Goal: Task Accomplishment & Management: Manage account settings

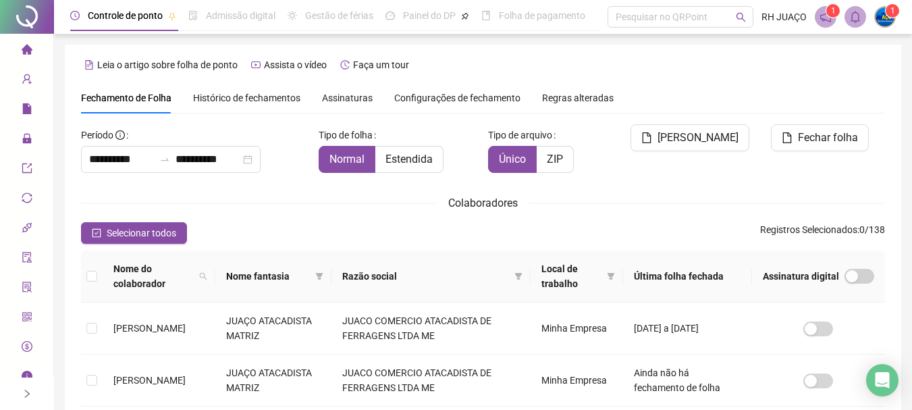
scroll to position [72, 0]
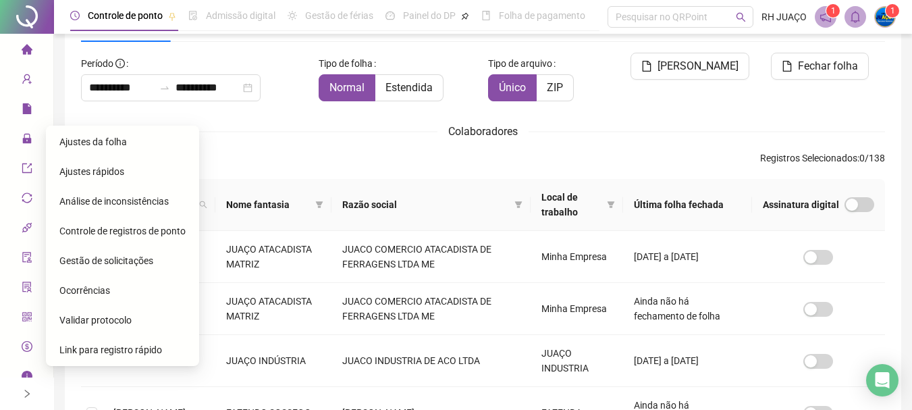
click at [82, 129] on div "Ajustes da folha" at bounding box center [122, 141] width 126 height 27
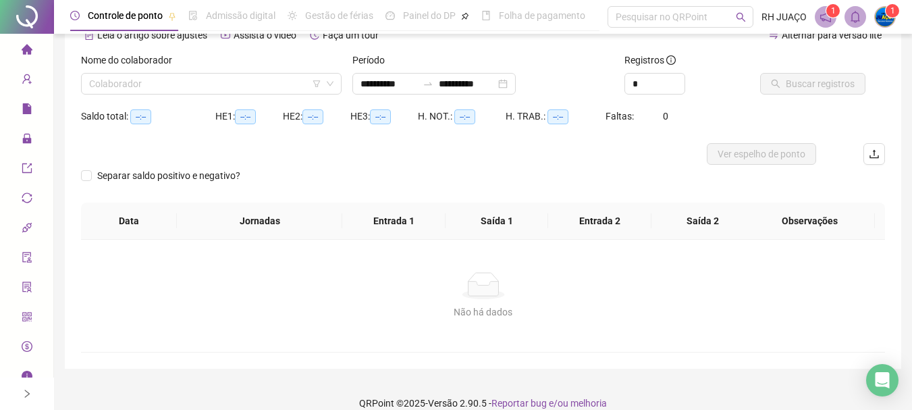
type input "**********"
click at [161, 68] on div "Nome do colaborador" at bounding box center [211, 63] width 261 height 20
click at [232, 93] on input "search" at bounding box center [205, 84] width 232 height 20
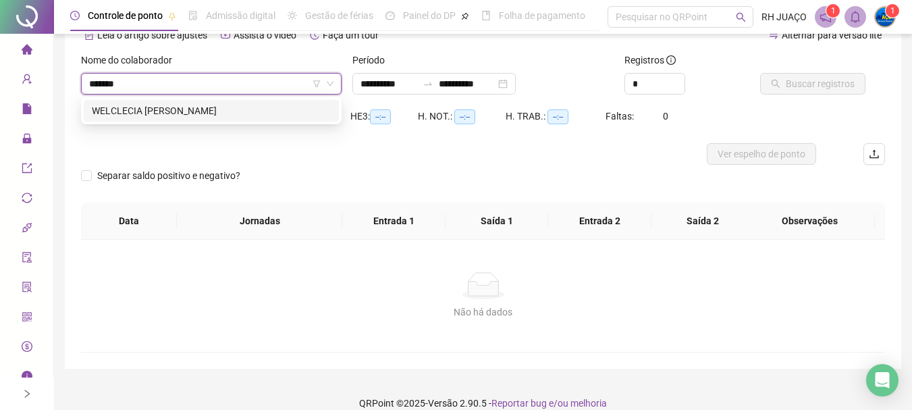
type input "********"
click at [258, 109] on div "WELCLECIA [PERSON_NAME]" at bounding box center [211, 110] width 239 height 15
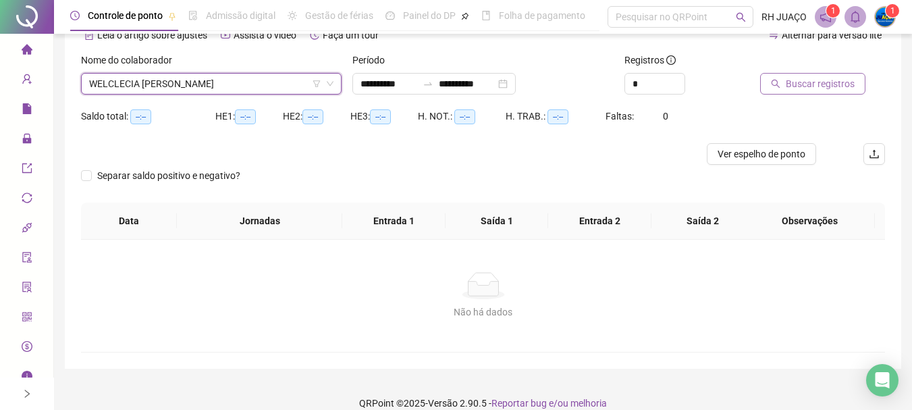
click at [809, 78] on span "Buscar registros" at bounding box center [820, 83] width 69 height 15
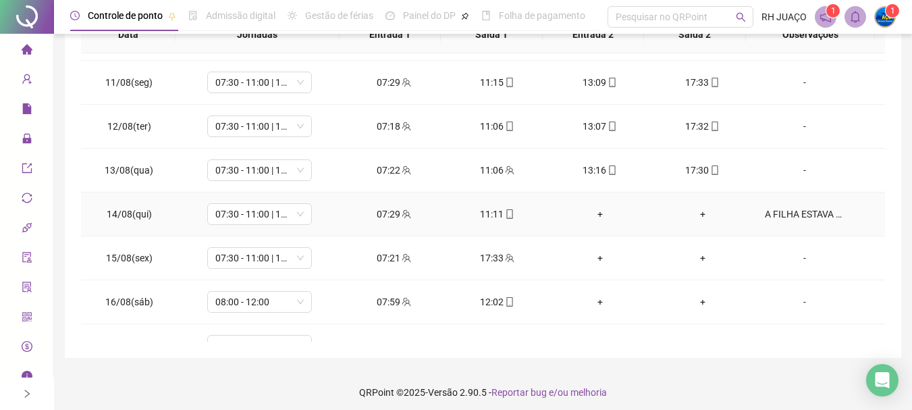
scroll to position [473, 0]
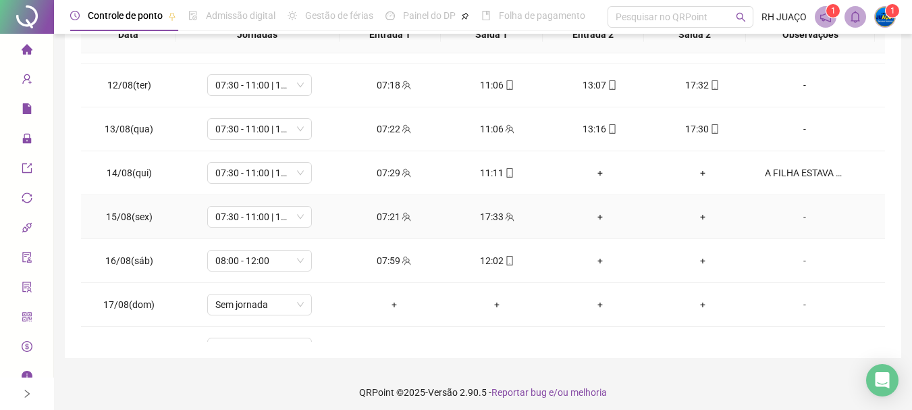
click at [585, 222] on div "+" at bounding box center [599, 216] width 81 height 15
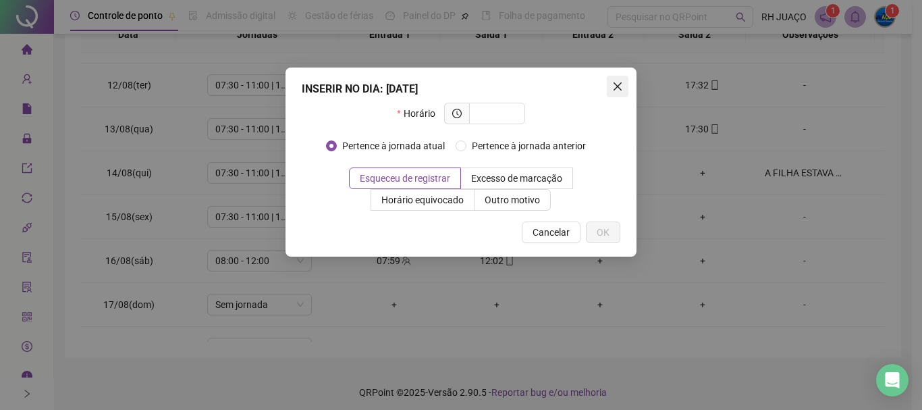
click at [606, 80] on div "INSERIR NO DIA : [DATE] Horário Pertence à jornada atual Pertence à jornada ant…" at bounding box center [461, 162] width 351 height 189
click at [620, 86] on icon "close" at bounding box center [617, 86] width 11 height 11
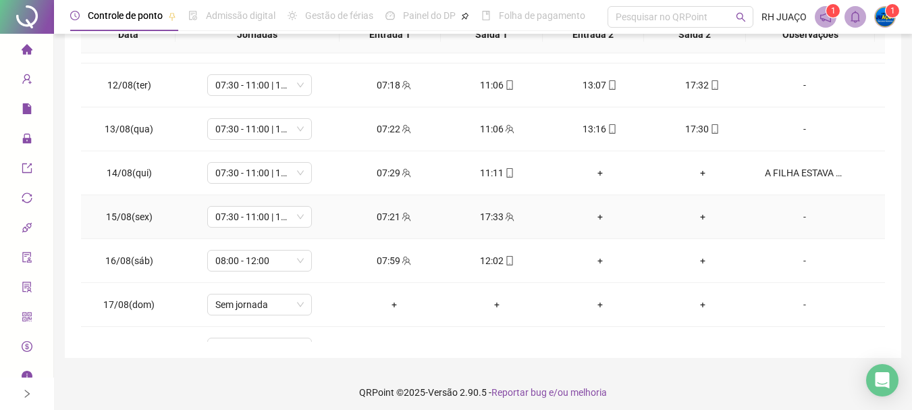
click at [590, 211] on div "+" at bounding box center [599, 216] width 81 height 15
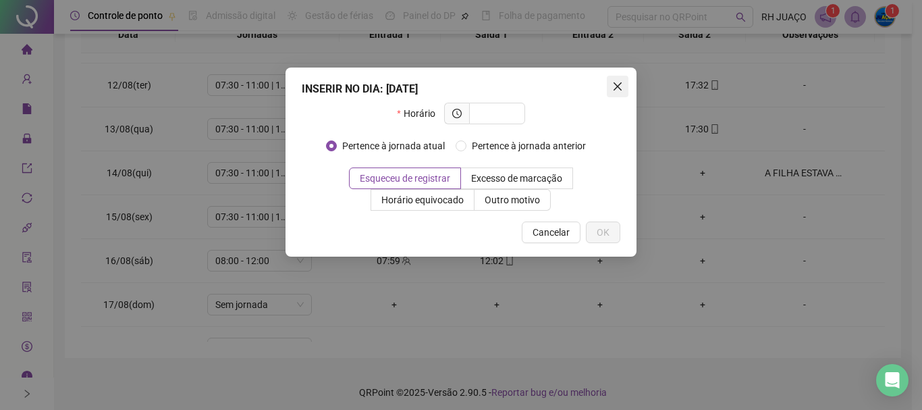
click at [619, 80] on button "Close" at bounding box center [618, 87] width 22 height 22
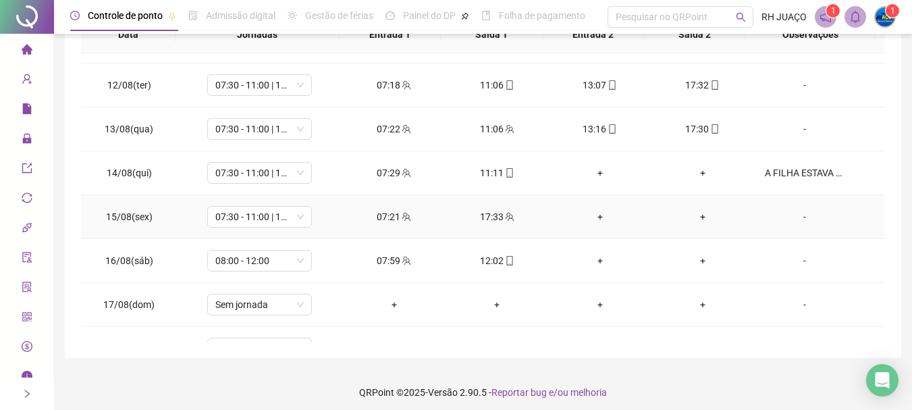
click at [588, 221] on div "+" at bounding box center [599, 216] width 81 height 15
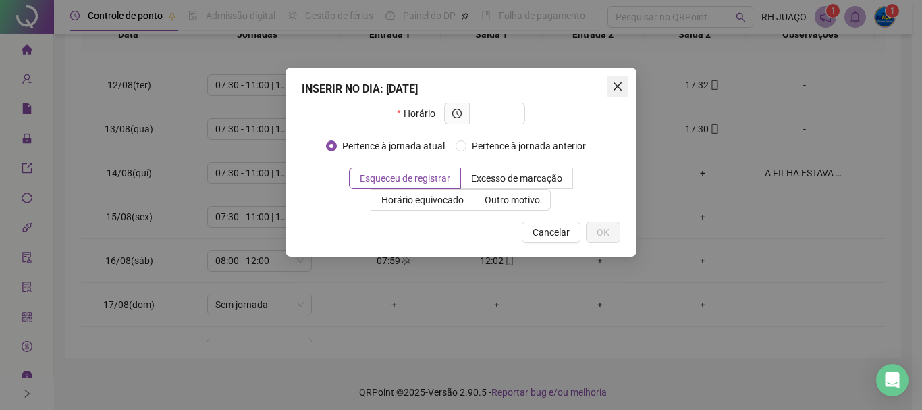
click at [620, 81] on icon "close" at bounding box center [617, 86] width 11 height 11
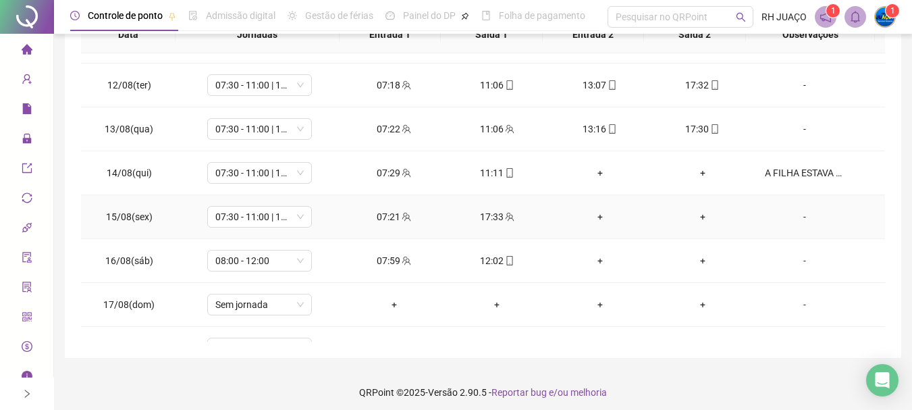
click at [596, 217] on div "+" at bounding box center [599, 216] width 81 height 15
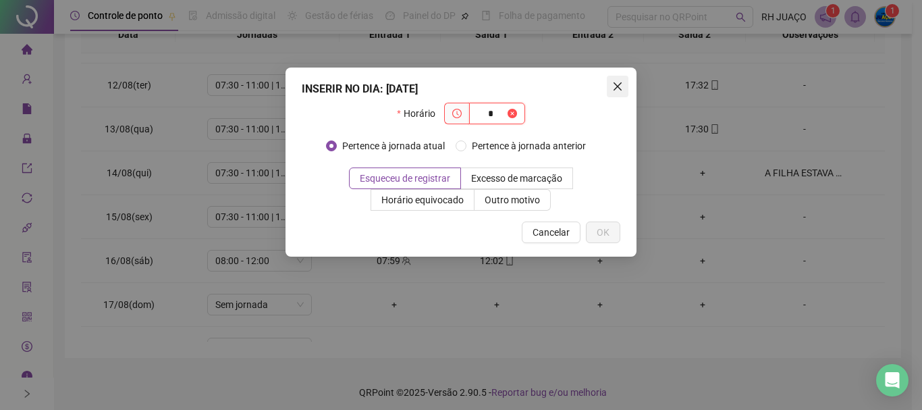
type input "*"
click at [623, 83] on span "Close" at bounding box center [618, 86] width 22 height 11
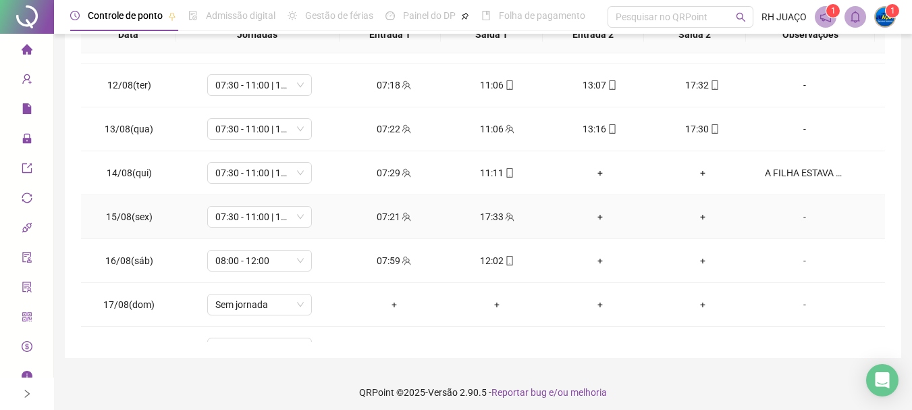
click at [583, 221] on div "+" at bounding box center [599, 216] width 81 height 15
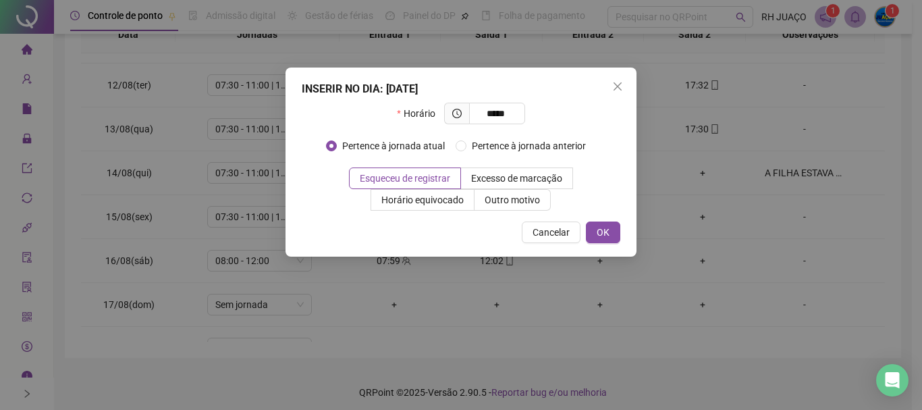
type input "*****"
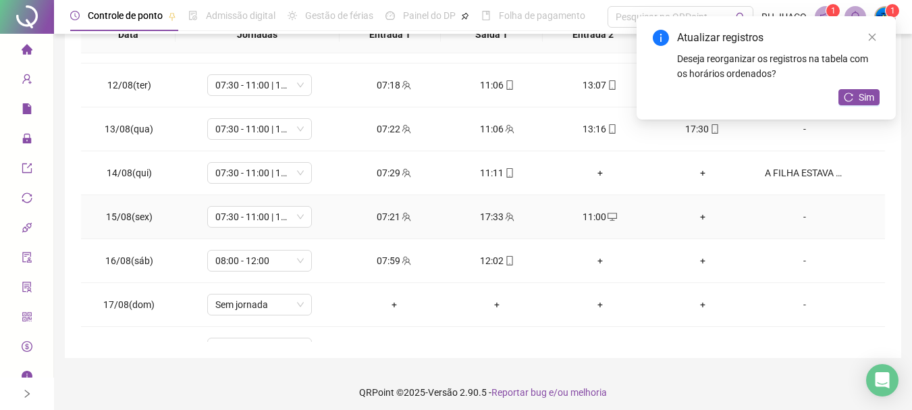
click at [693, 218] on div "+" at bounding box center [702, 216] width 81 height 15
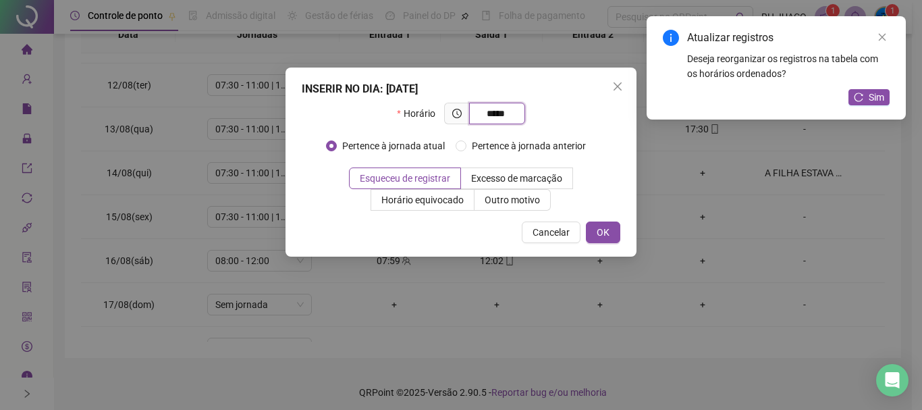
type input "*****"
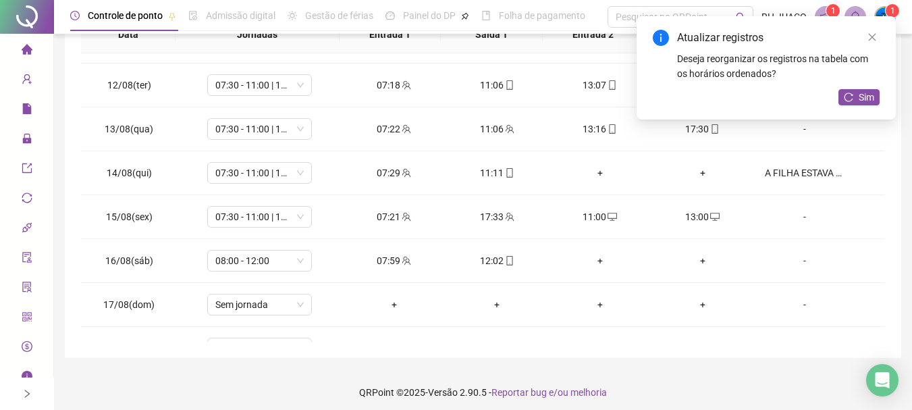
click at [862, 94] on span "Sim" at bounding box center [867, 97] width 16 height 15
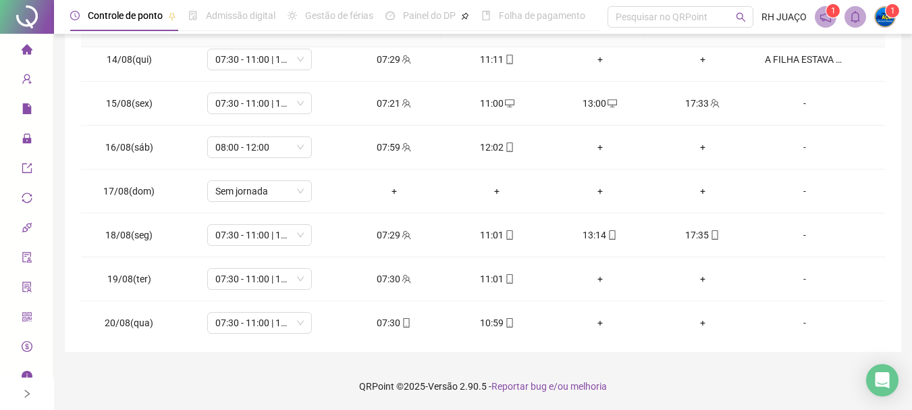
scroll to position [589, 0]
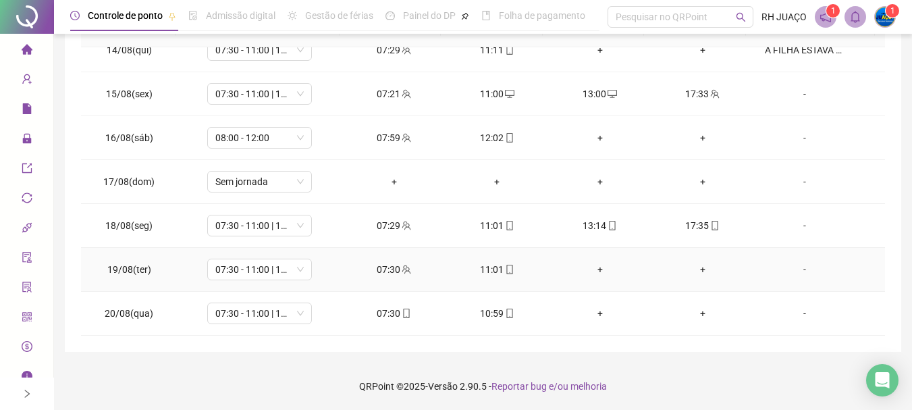
click at [792, 267] on div "-" at bounding box center [805, 269] width 80 height 15
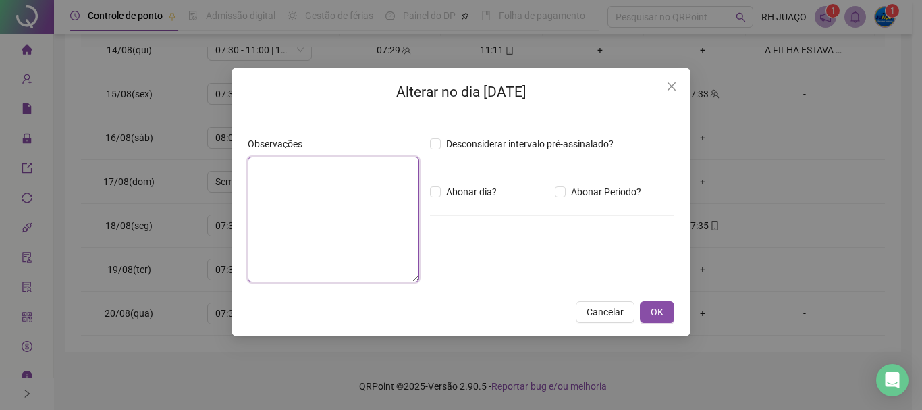
click at [275, 202] on textarea at bounding box center [333, 220] width 171 height 126
type textarea "**********"
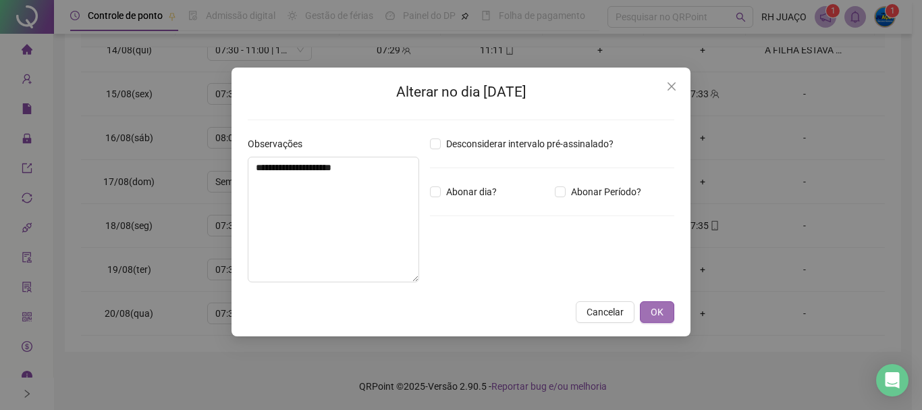
click at [659, 313] on span "OK" at bounding box center [657, 311] width 13 height 15
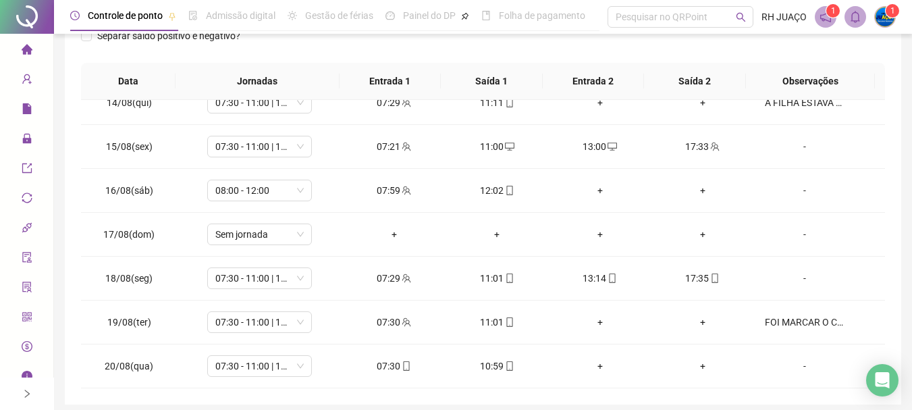
scroll to position [0, 0]
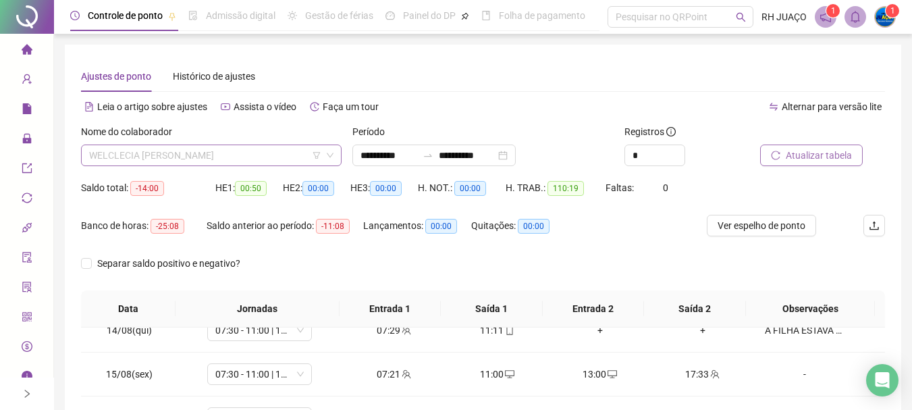
click at [277, 153] on span "WELCLECIA [PERSON_NAME]" at bounding box center [211, 155] width 244 height 20
click at [612, 256] on div "Separar saldo positivo e negativo?" at bounding box center [483, 271] width 804 height 38
click at [262, 155] on span "WELCLECIA [PERSON_NAME]" at bounding box center [211, 155] width 244 height 20
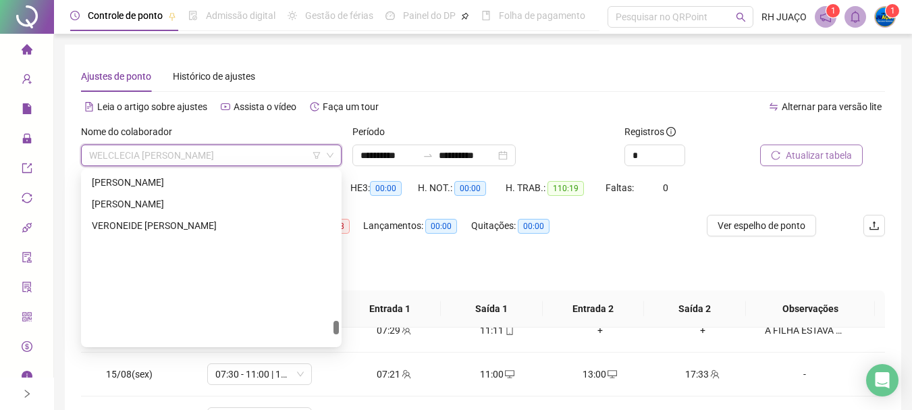
scroll to position [2630, 0]
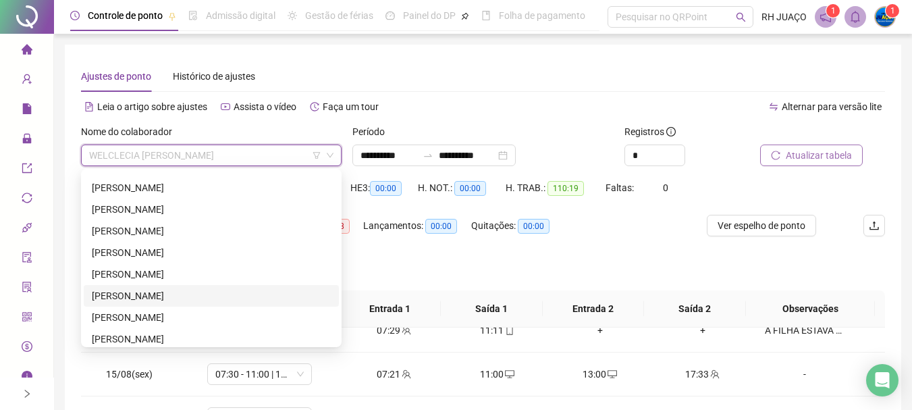
click at [188, 291] on div "[PERSON_NAME]" at bounding box center [211, 295] width 239 height 15
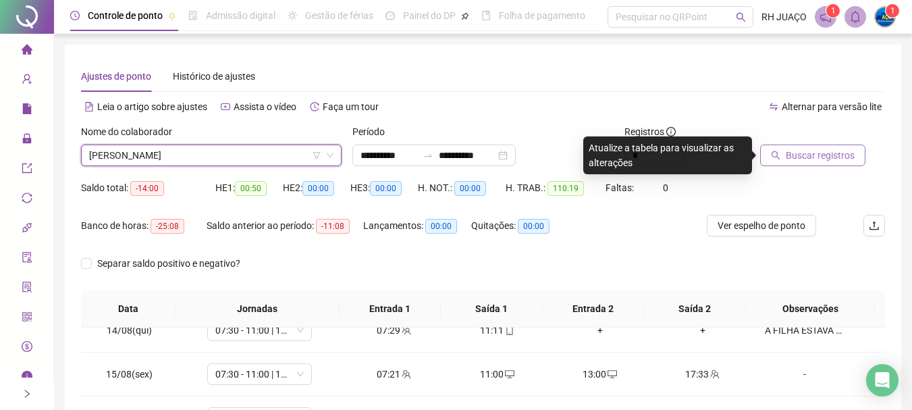
click at [784, 161] on button "Buscar registros" at bounding box center [812, 155] width 105 height 22
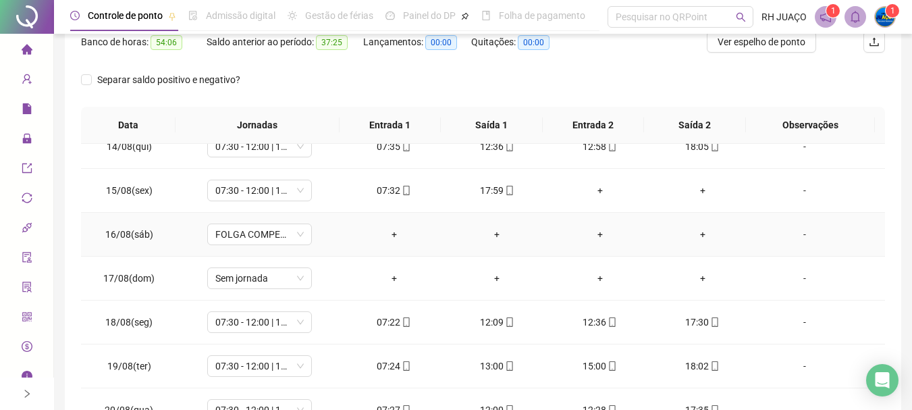
scroll to position [203, 0]
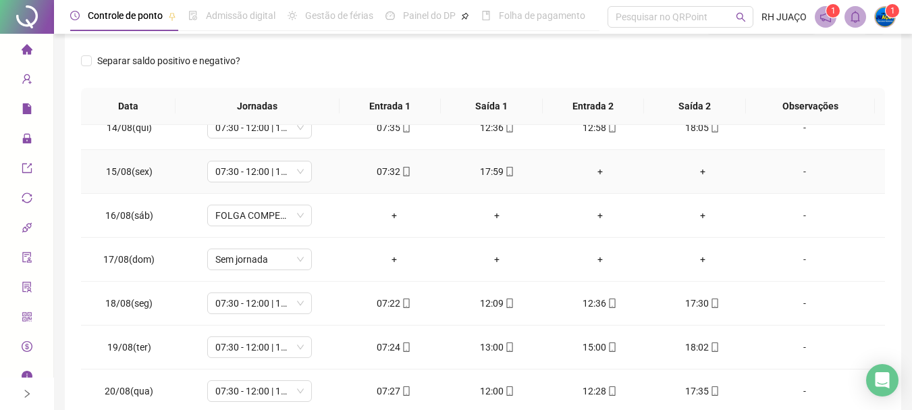
click at [584, 172] on div "+" at bounding box center [599, 171] width 81 height 15
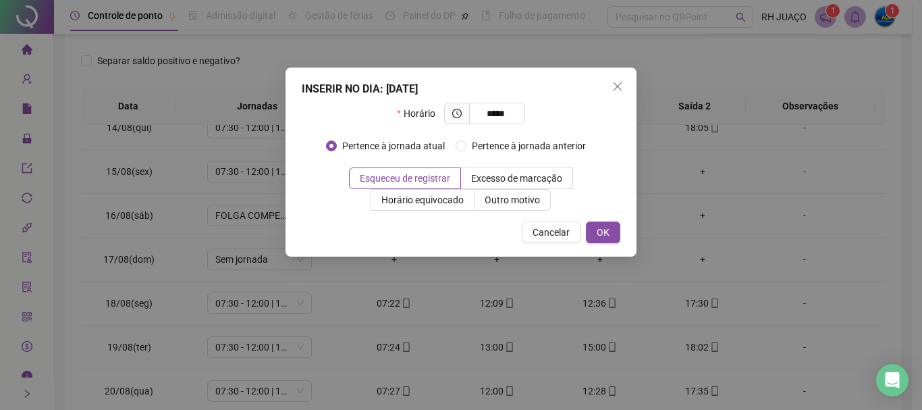
type input "*****"
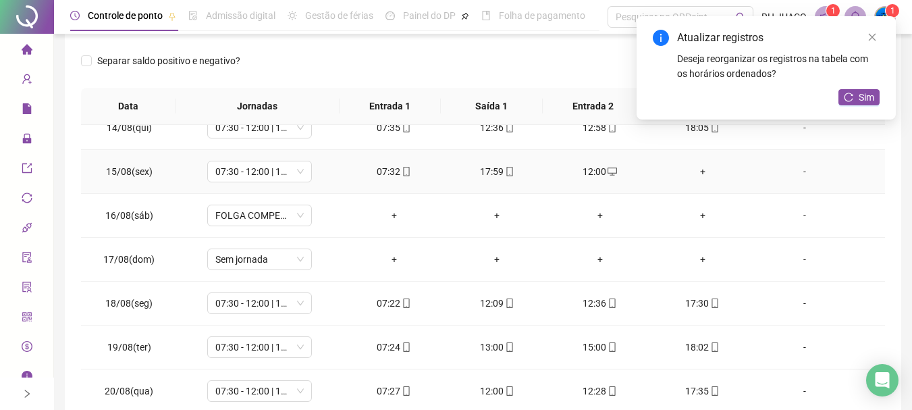
click at [699, 169] on div "+" at bounding box center [702, 171] width 81 height 15
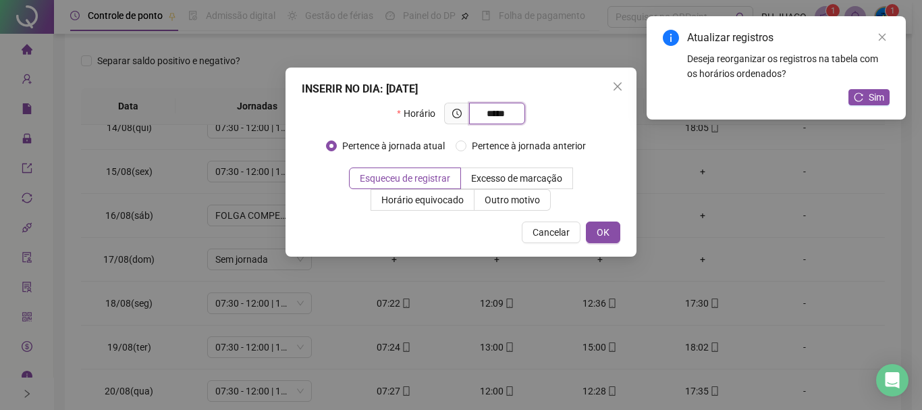
type input "*****"
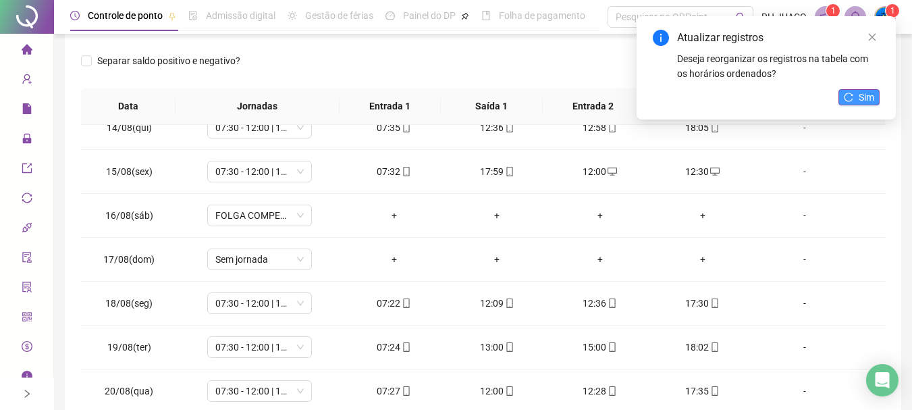
click at [864, 97] on span "Sim" at bounding box center [867, 97] width 16 height 15
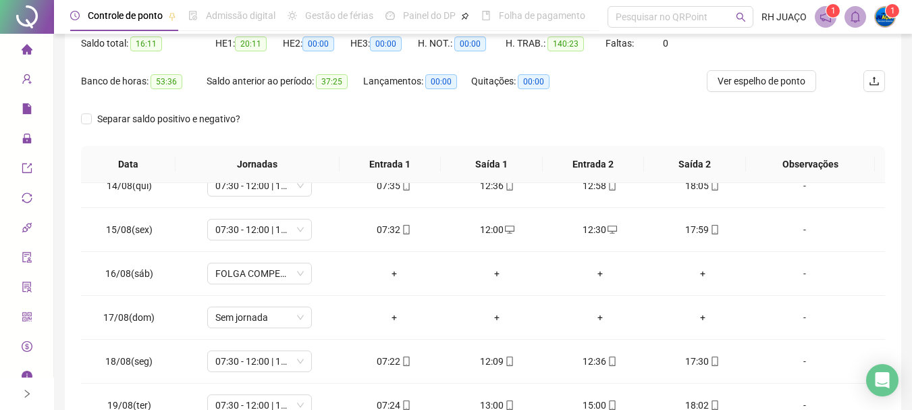
scroll to position [0, 0]
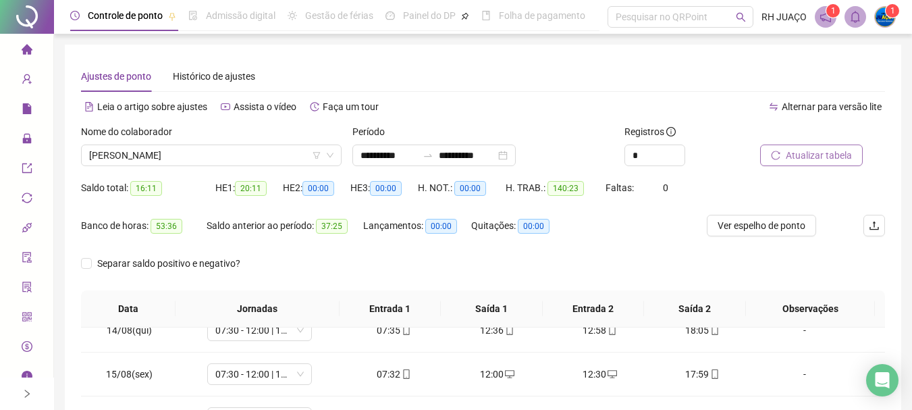
click at [801, 160] on span "Atualizar tabela" at bounding box center [819, 155] width 66 height 15
click at [286, 161] on span "[PERSON_NAME]" at bounding box center [211, 155] width 244 height 20
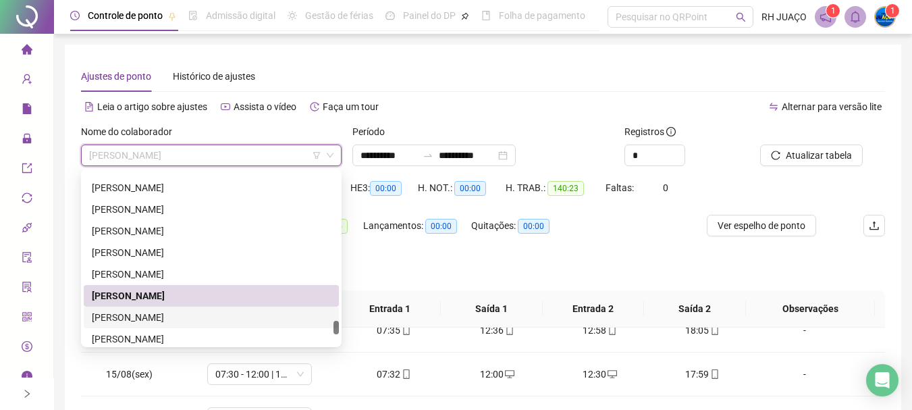
click at [202, 317] on div "[PERSON_NAME]" at bounding box center [211, 317] width 239 height 15
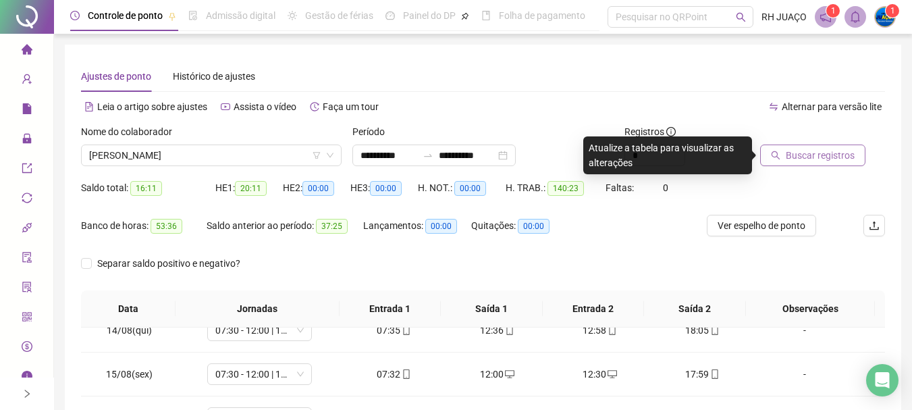
click at [810, 157] on span "Buscar registros" at bounding box center [820, 155] width 69 height 15
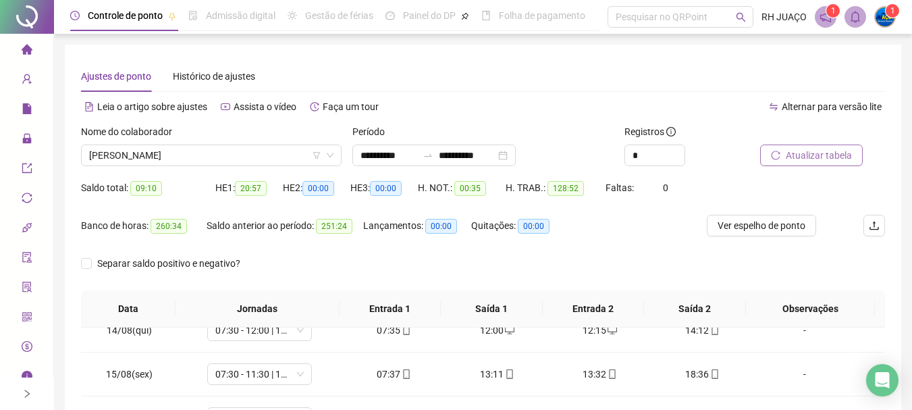
click at [773, 155] on icon "reload" at bounding box center [775, 155] width 9 height 9
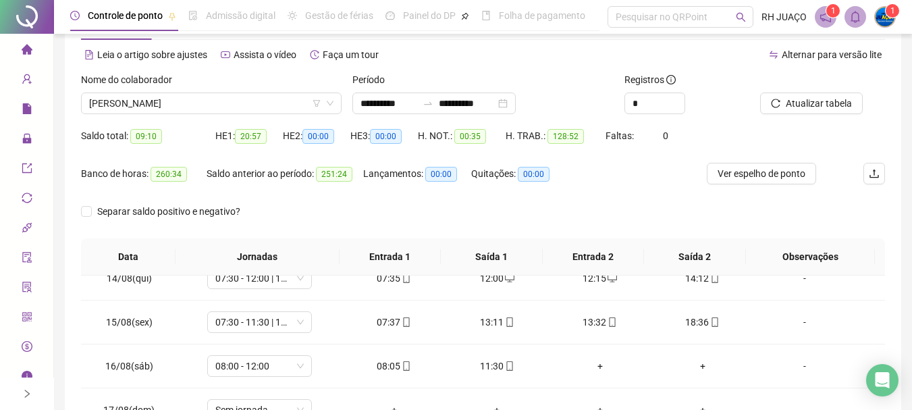
scroll to position [10, 0]
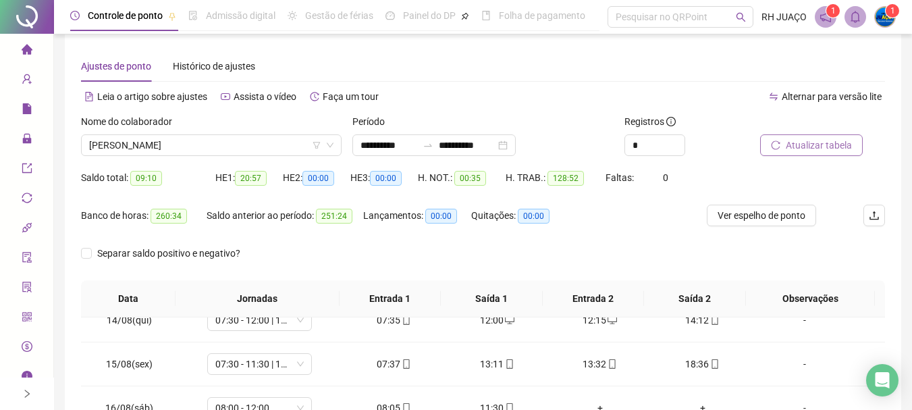
click at [824, 153] on button "Atualizar tabela" at bounding box center [811, 145] width 103 height 22
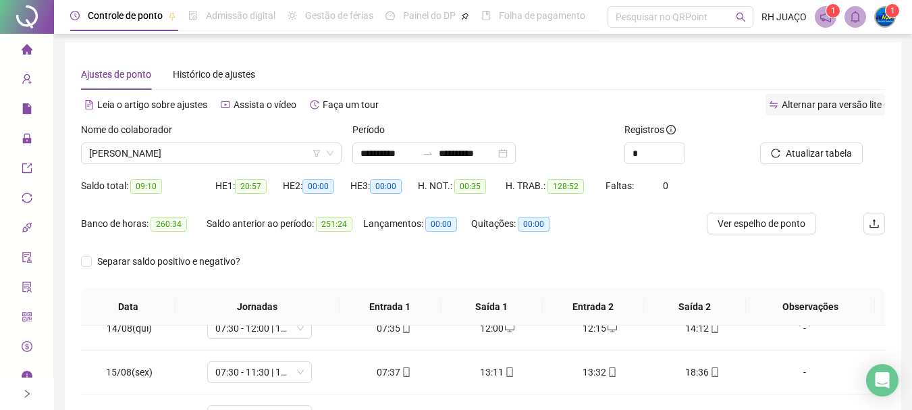
scroll to position [0, 0]
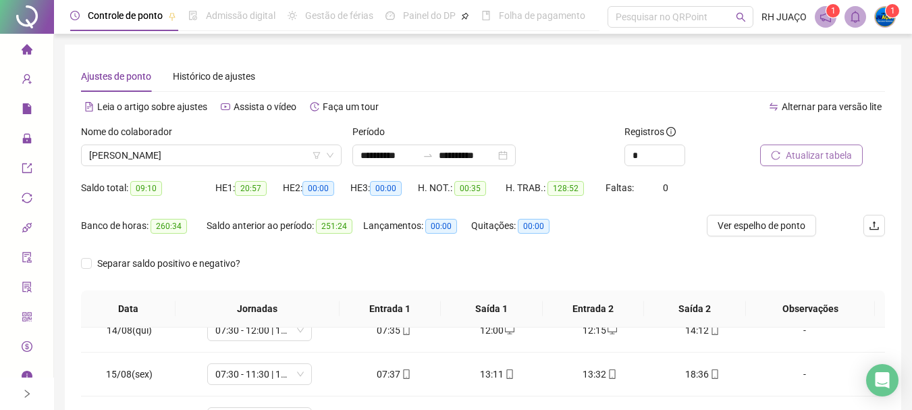
click at [827, 149] on span "Atualizar tabela" at bounding box center [819, 155] width 66 height 15
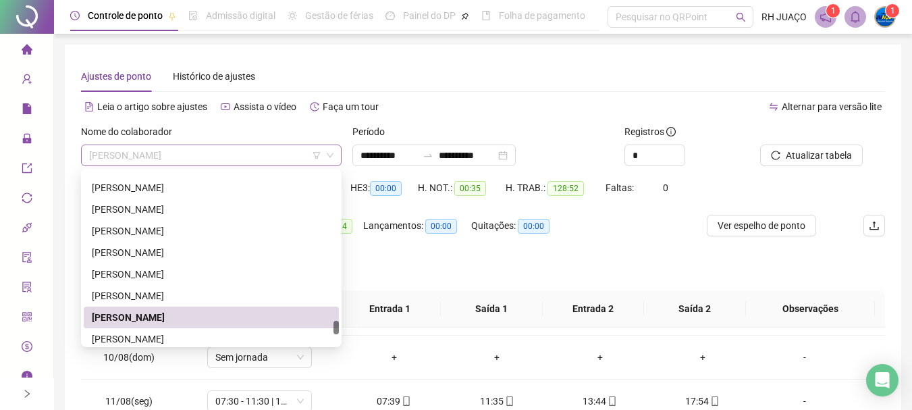
click at [252, 160] on span "[PERSON_NAME]" at bounding box center [211, 155] width 244 height 20
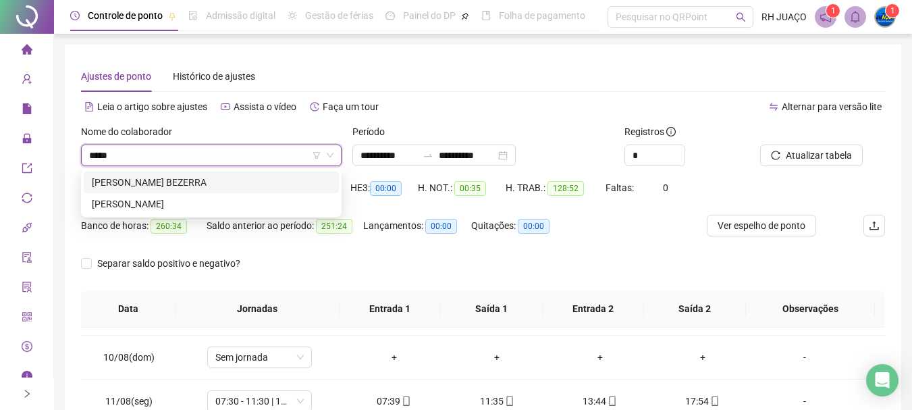
type input "******"
click at [259, 184] on div "[PERSON_NAME] BEZERRA" at bounding box center [211, 182] width 239 height 15
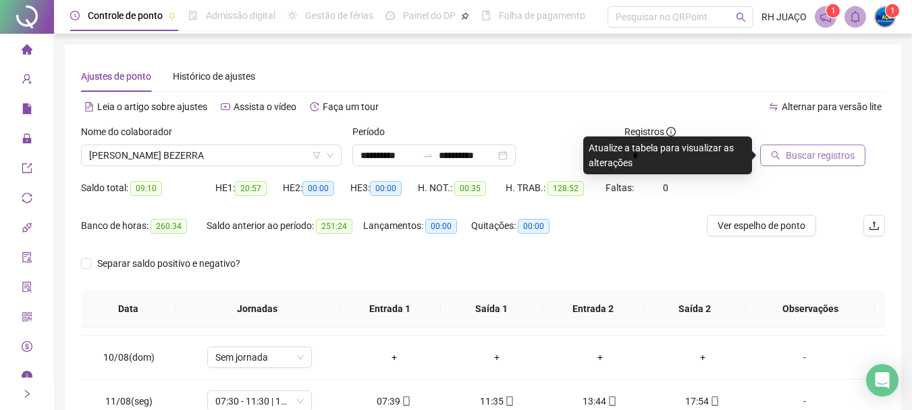
click at [774, 149] on button "Buscar registros" at bounding box center [812, 155] width 105 height 22
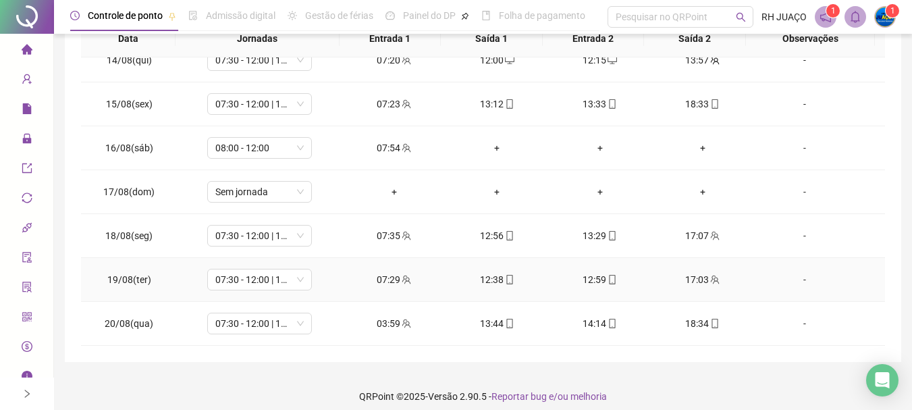
scroll to position [280, 0]
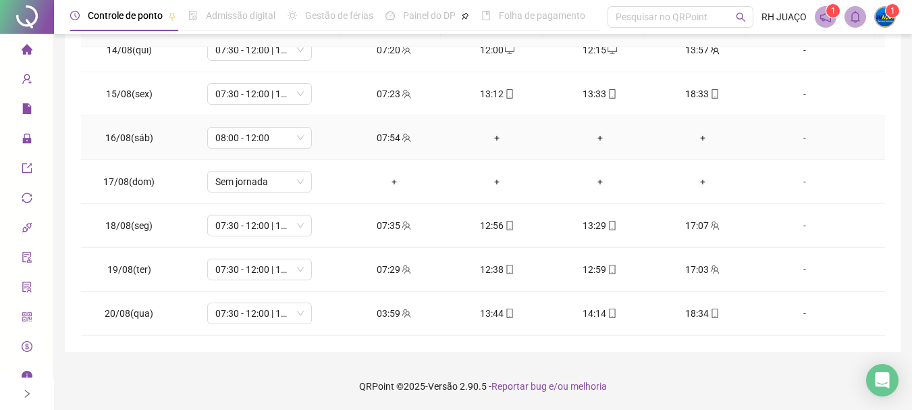
click at [492, 143] on div "+" at bounding box center [496, 137] width 81 height 15
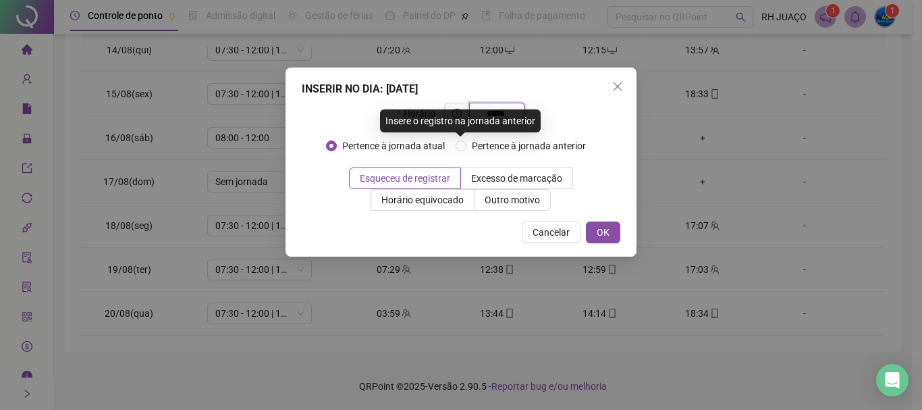
type input "*****"
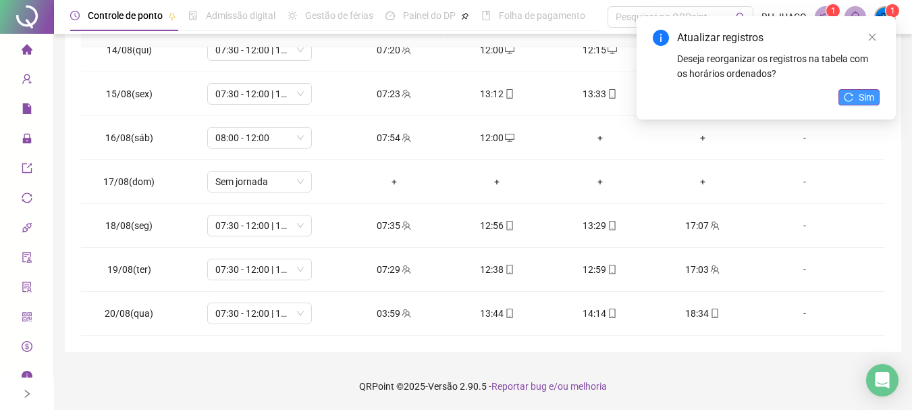
drag, startPoint x: 880, startPoint y: 105, endPoint x: 866, endPoint y: 99, distance: 14.8
click at [866, 99] on div "Atualizar registros Deseja reorganizar os registros na tabela com os horários o…" at bounding box center [766, 67] width 259 height 103
click at [866, 99] on span "Sim" at bounding box center [867, 97] width 16 height 15
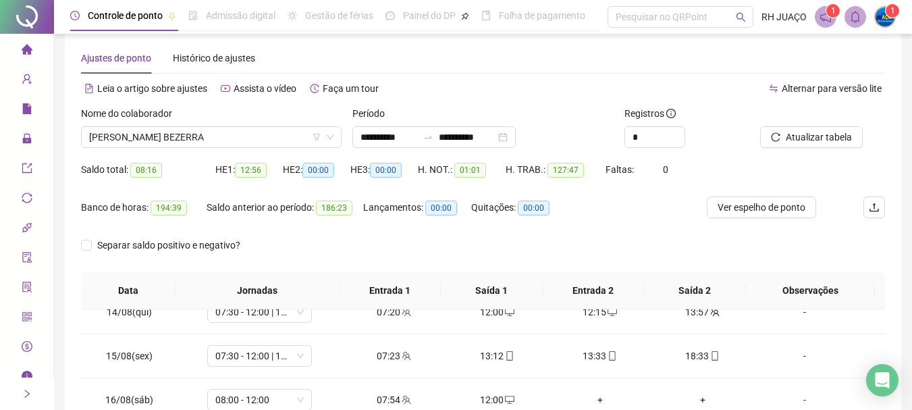
scroll to position [0, 0]
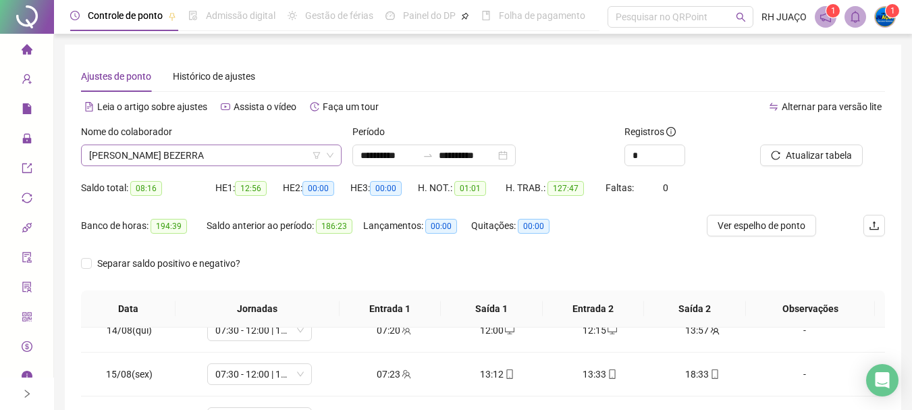
click at [248, 153] on span "[PERSON_NAME] BEZERRA" at bounding box center [211, 155] width 244 height 20
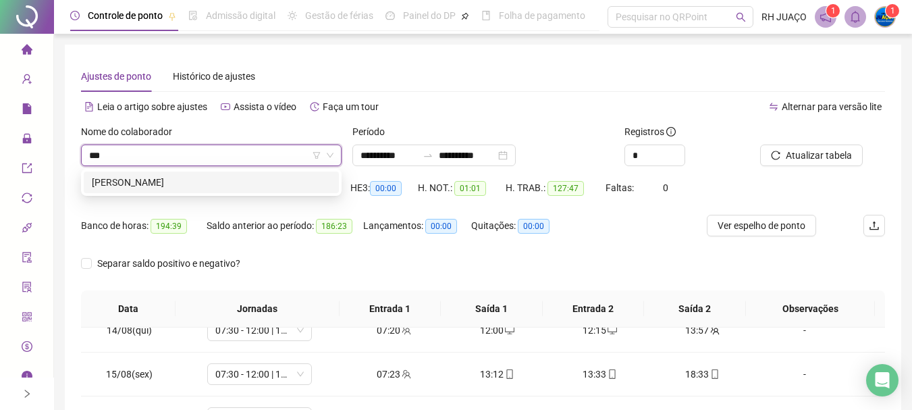
type input "****"
click at [250, 180] on div "[PERSON_NAME]" at bounding box center [211, 182] width 239 height 15
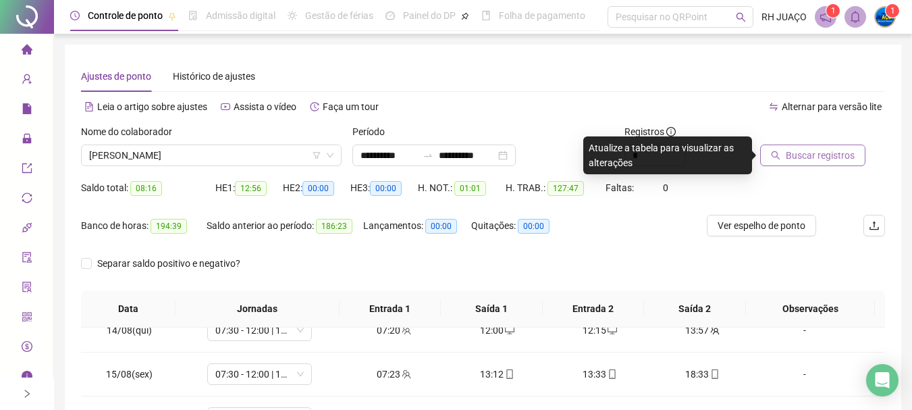
click at [786, 155] on span "Buscar registros" at bounding box center [820, 155] width 69 height 15
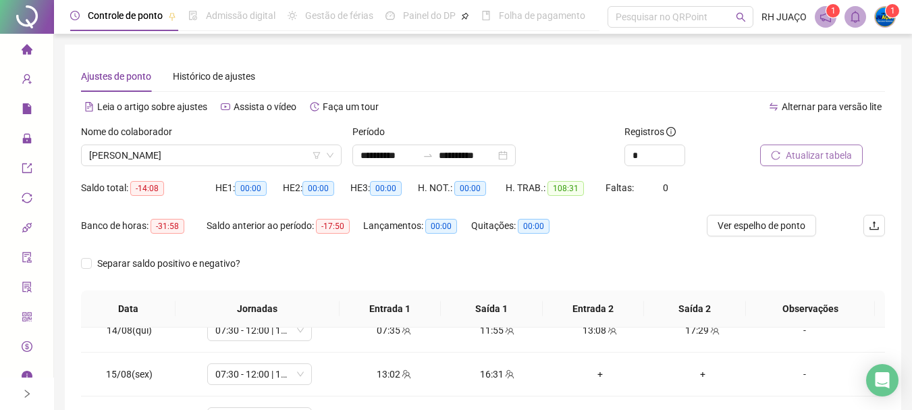
scroll to position [68, 0]
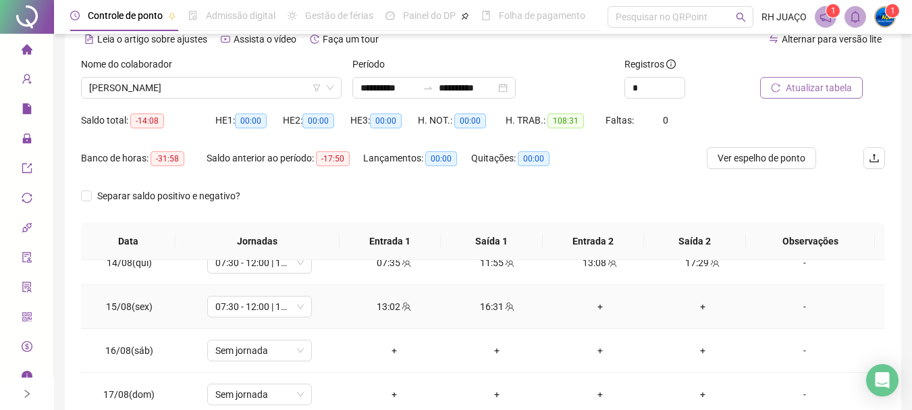
click at [795, 302] on div "-" at bounding box center [805, 306] width 80 height 15
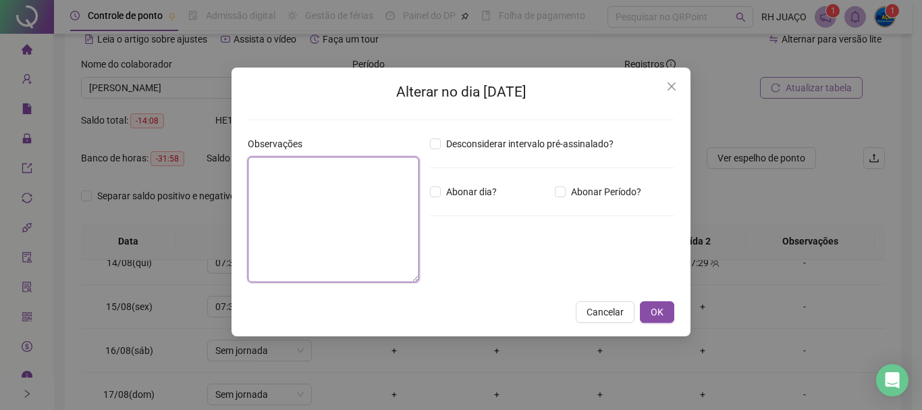
click at [341, 203] on textarea at bounding box center [333, 220] width 171 height 126
type textarea "*"
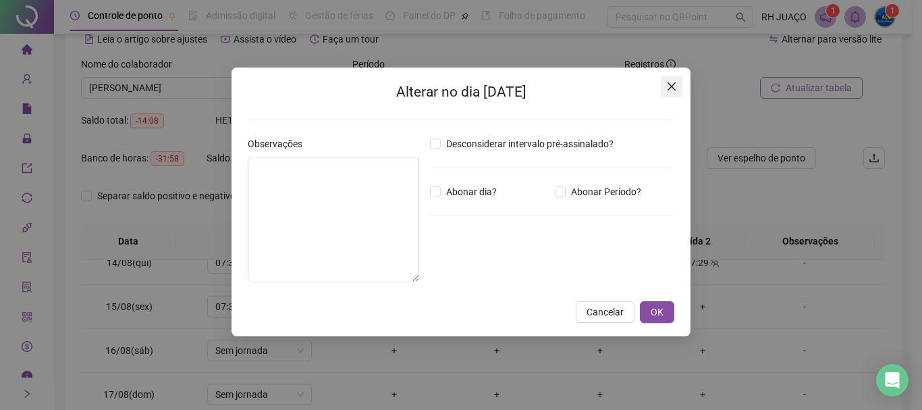
click at [676, 95] on button "Close" at bounding box center [672, 87] width 22 height 22
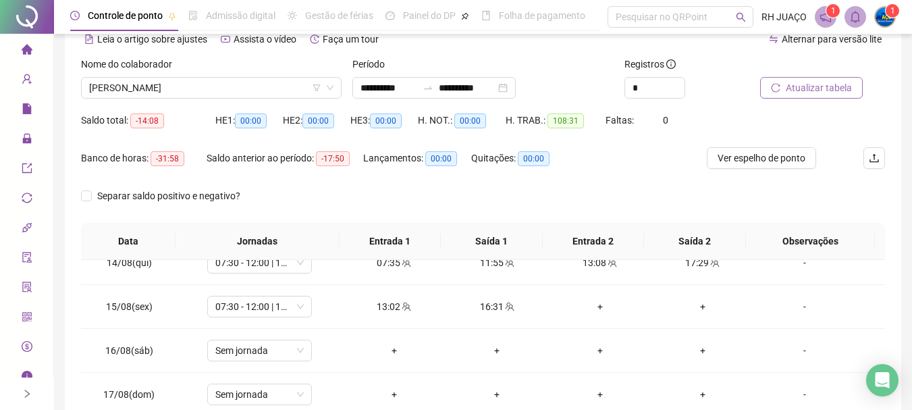
click at [819, 91] on span "Atualizar tabela" at bounding box center [819, 87] width 66 height 15
